Goal: Task Accomplishment & Management: Complete application form

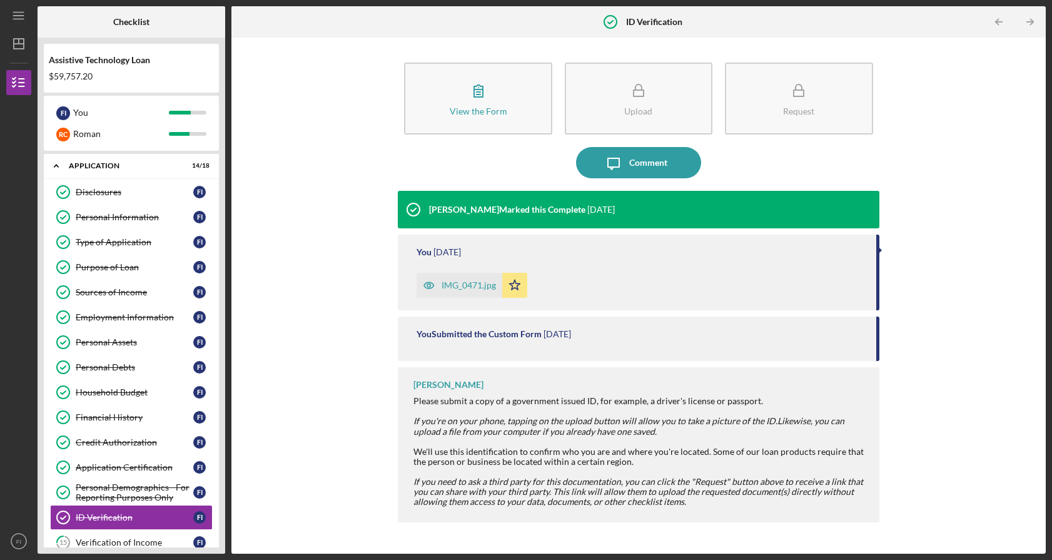
scroll to position [179, 0]
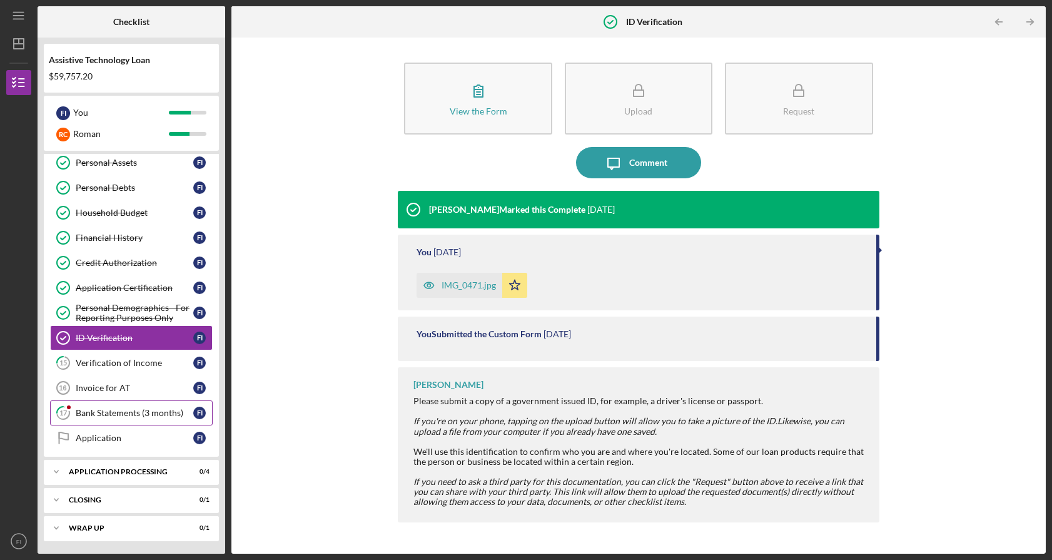
click at [122, 417] on div "Bank Statements (3 months)" at bounding box center [135, 413] width 118 height 10
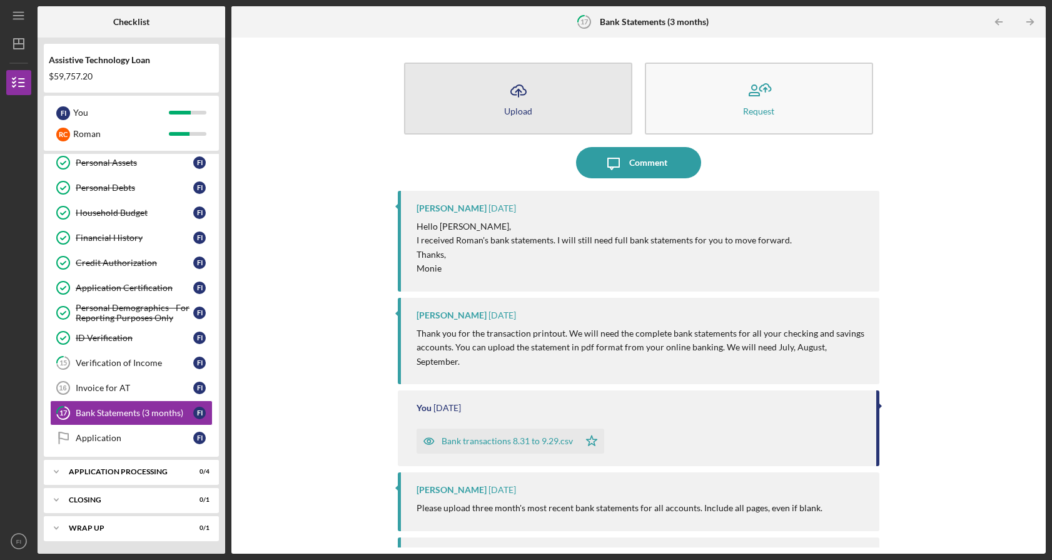
click at [518, 93] on icon "Icon/Upload" at bounding box center [518, 90] width 31 height 31
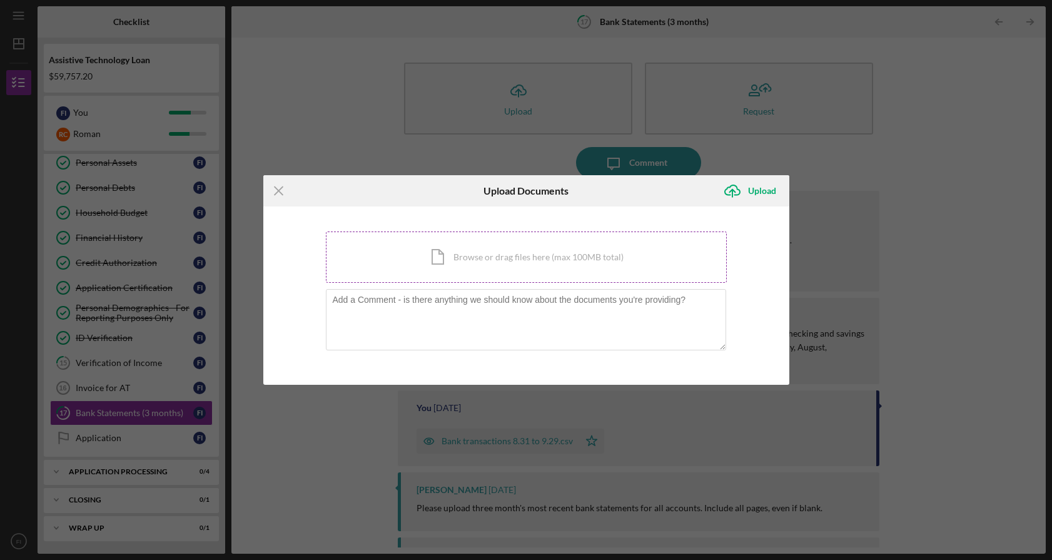
click at [526, 266] on div "Icon/Document Browse or drag files here (max 100MB total) Tap to choose files o…" at bounding box center [526, 256] width 401 height 51
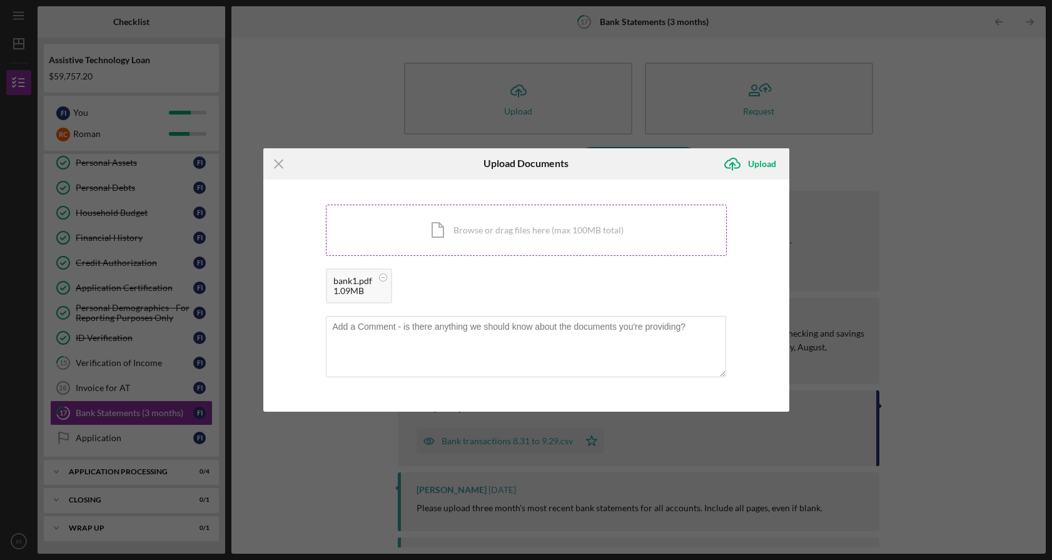
click at [457, 228] on div "Icon/Document Browse or drag files here (max 100MB total) Tap to choose files o…" at bounding box center [526, 230] width 401 height 51
click at [489, 230] on div "Icon/Document Browse or drag files here (max 100MB total) Tap to choose files o…" at bounding box center [526, 230] width 401 height 51
click at [516, 233] on div "Icon/Document Browse or drag files here (max 100MB total) Tap to choose files o…" at bounding box center [526, 230] width 401 height 51
click at [580, 288] on div "734K" at bounding box center [587, 291] width 49 height 10
click at [578, 283] on div "dxweb-3.pdf" at bounding box center [587, 281] width 49 height 10
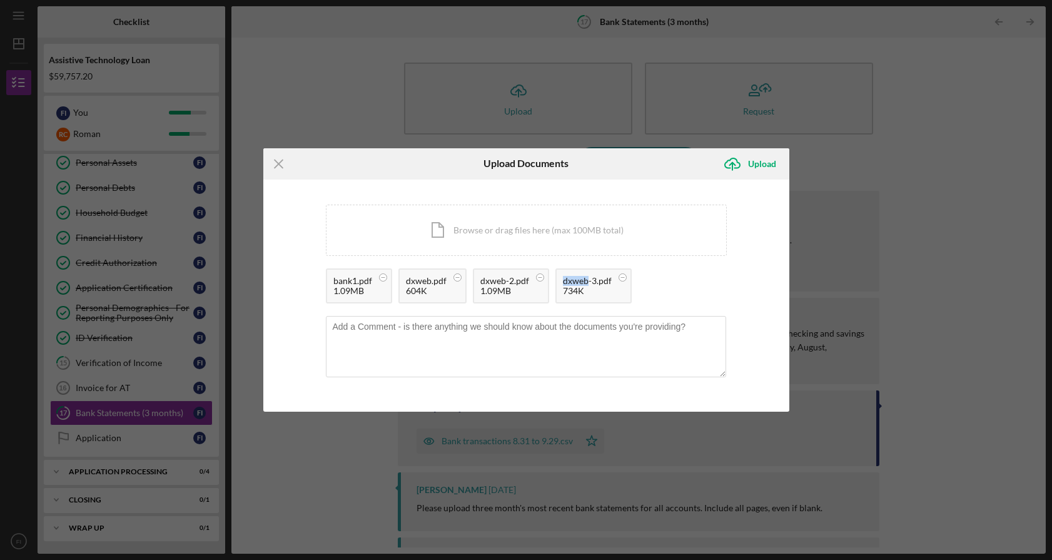
click at [578, 283] on div "dxweb-3.pdf" at bounding box center [587, 281] width 49 height 10
click at [584, 240] on div "Icon/Document Browse or drag files here (max 100MB total) Tap to choose files o…" at bounding box center [526, 230] width 401 height 51
click at [772, 163] on div "Upload" at bounding box center [762, 163] width 28 height 25
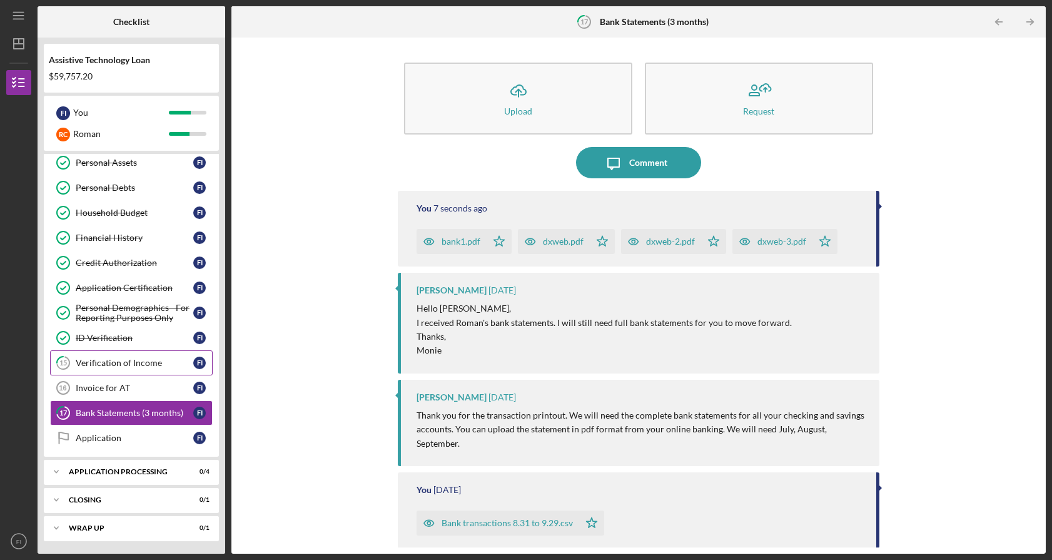
click at [136, 364] on div "Verification of Income" at bounding box center [135, 363] width 118 height 10
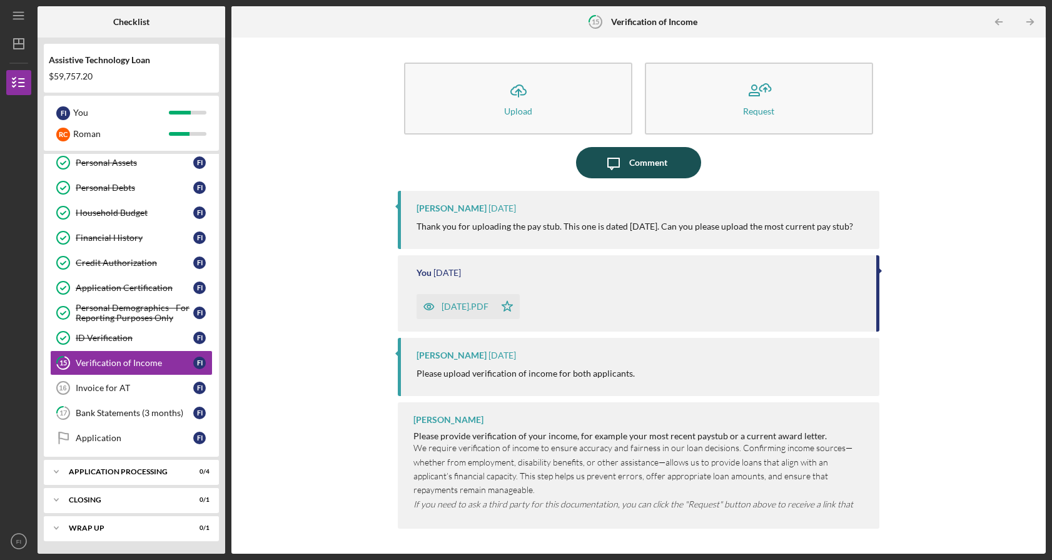
click at [649, 158] on div "Comment" at bounding box center [648, 162] width 38 height 31
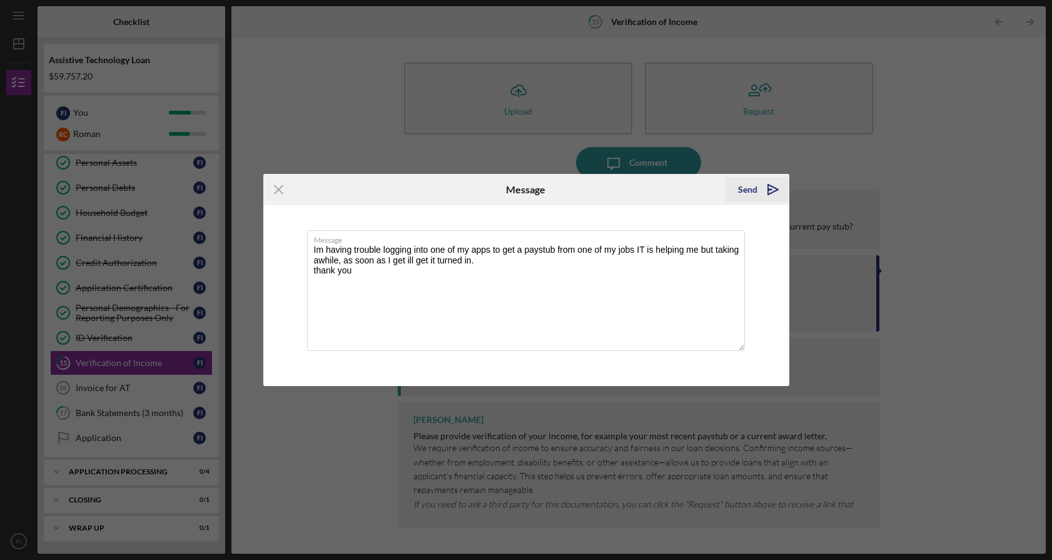
type textarea "Im having trouble logging into one of my apps to get a paystub from one of my j…"
click at [776, 189] on polygon "submit" at bounding box center [773, 189] width 10 height 10
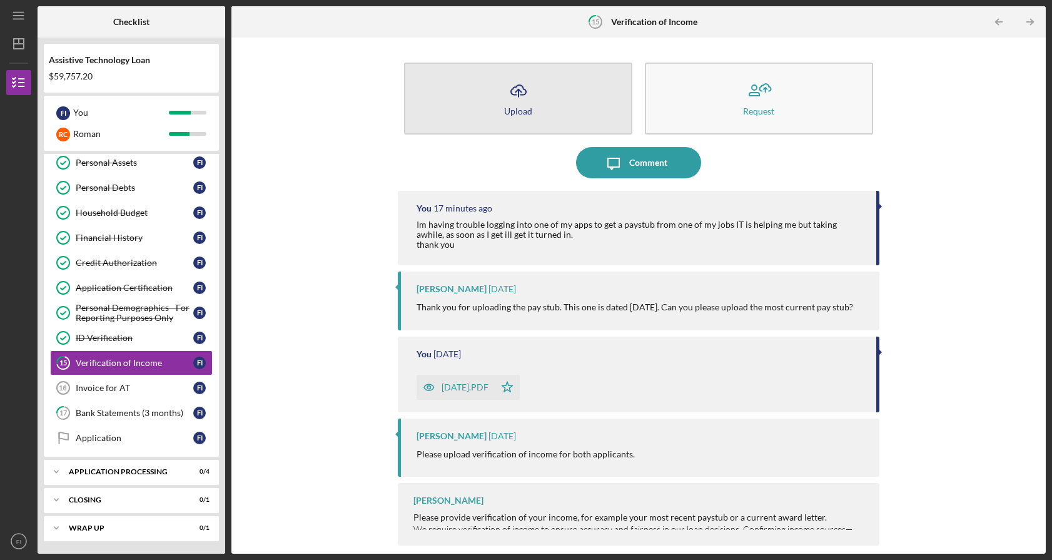
click at [517, 99] on icon "Icon/Upload" at bounding box center [518, 90] width 31 height 31
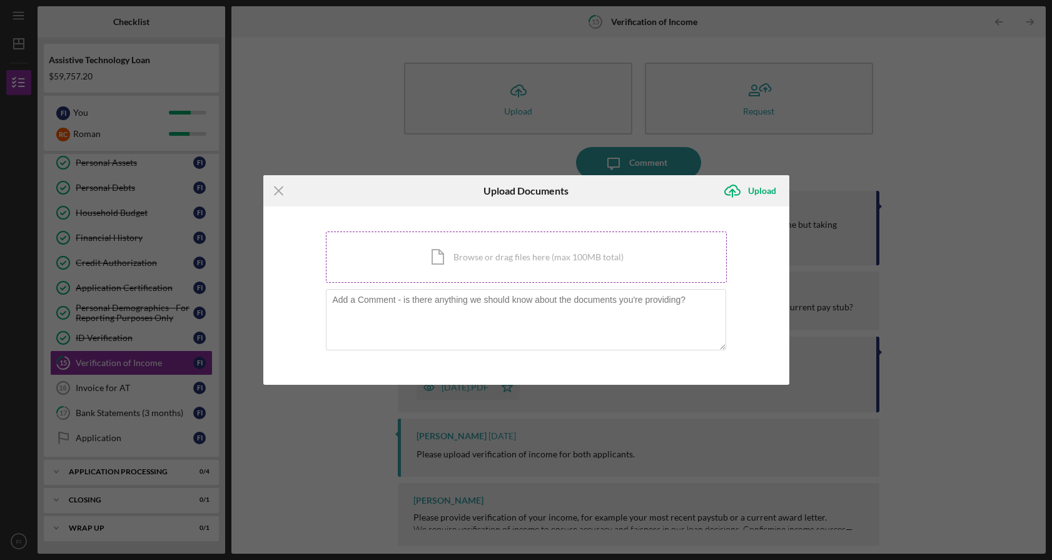
click at [478, 257] on div "Icon/Document Browse or drag files here (max 100MB total) Tap to choose files o…" at bounding box center [526, 256] width 401 height 51
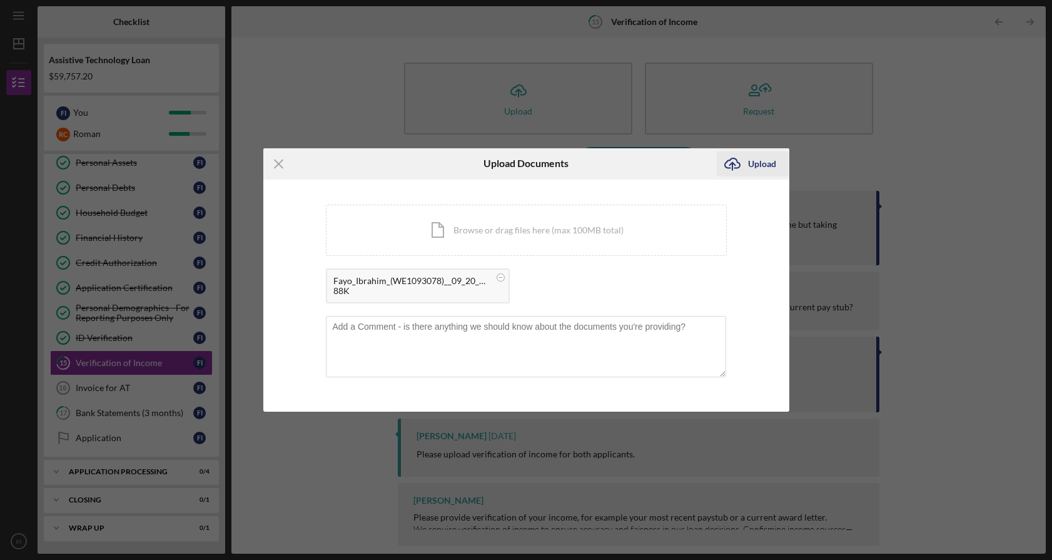
click at [755, 163] on div "Upload" at bounding box center [762, 163] width 28 height 25
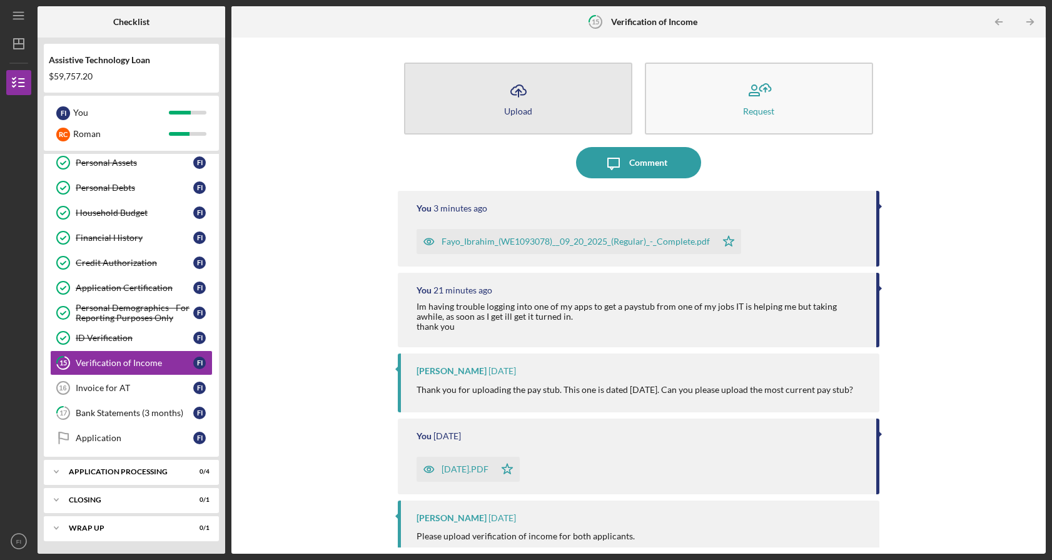
click at [518, 94] on icon "Icon/Upload" at bounding box center [518, 90] width 31 height 31
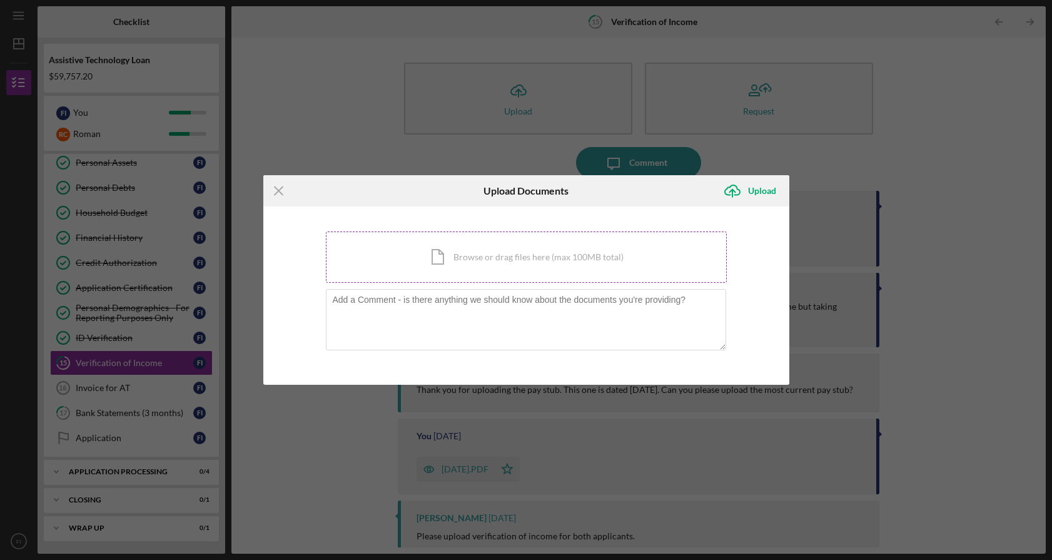
click at [538, 255] on div "Icon/Document Browse or drag files here (max 100MB total) Tap to choose files o…" at bounding box center [526, 256] width 401 height 51
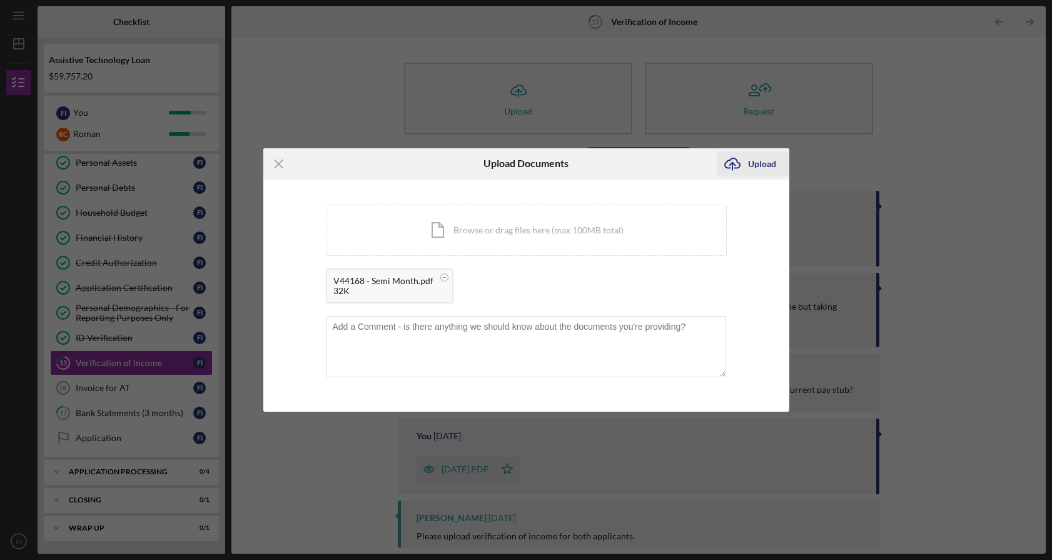
click at [752, 158] on div "Upload" at bounding box center [762, 163] width 28 height 25
